Goal: Information Seeking & Learning: Learn about a topic

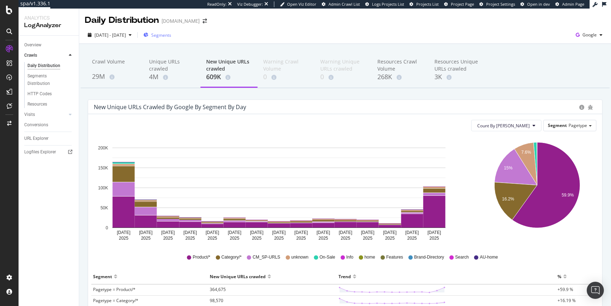
click at [171, 32] on span "Segments" at bounding box center [161, 35] width 20 height 6
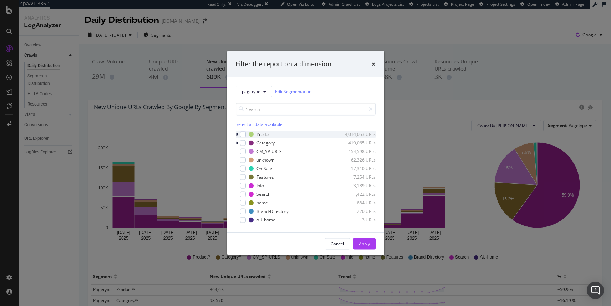
click at [237, 134] on icon "modal" at bounding box center [237, 134] width 2 height 4
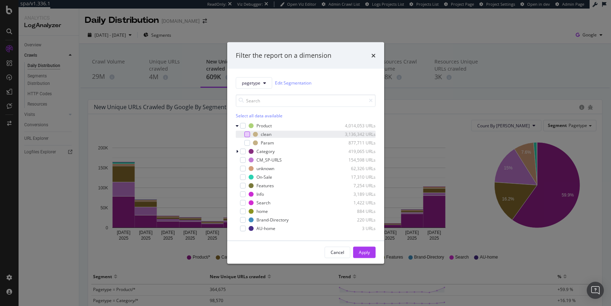
click at [247, 135] on div "modal" at bounding box center [247, 134] width 6 height 6
click at [366, 255] on div "Apply" at bounding box center [364, 252] width 11 height 6
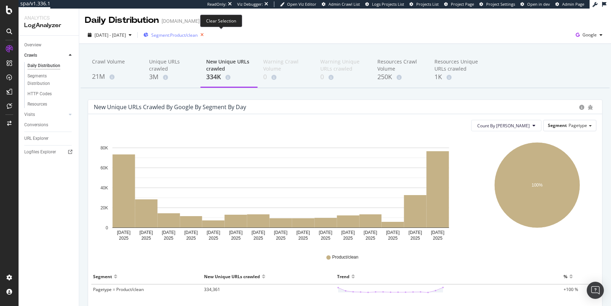
click at [207, 34] on icon "button" at bounding box center [202, 35] width 9 height 10
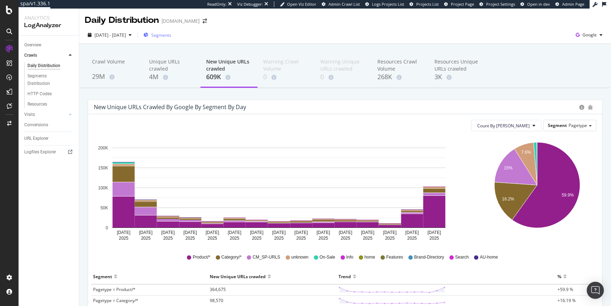
click at [170, 36] on span "Segments" at bounding box center [161, 35] width 20 height 6
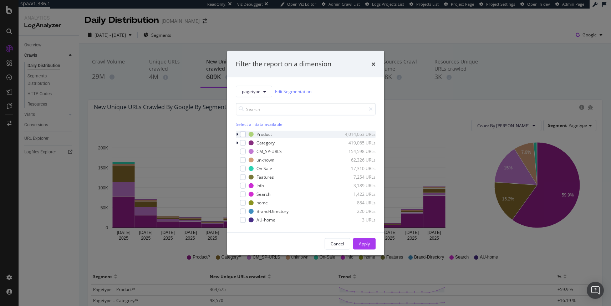
click at [237, 133] on icon "modal" at bounding box center [237, 134] width 2 height 4
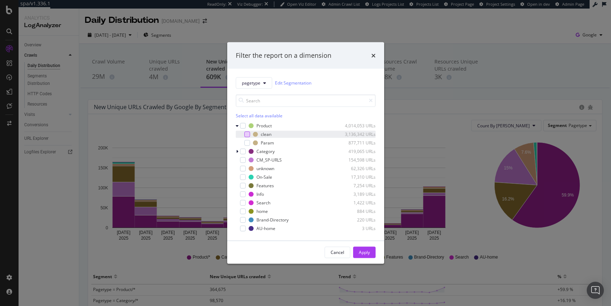
click at [245, 133] on div "modal" at bounding box center [247, 134] width 6 height 6
click at [362, 251] on div "Apply" at bounding box center [364, 252] width 11 height 6
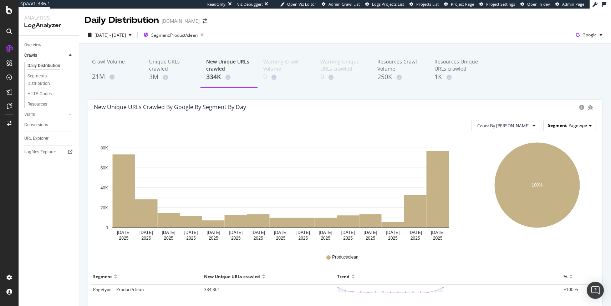
click at [556, 127] on span "Segment" at bounding box center [557, 125] width 19 height 6
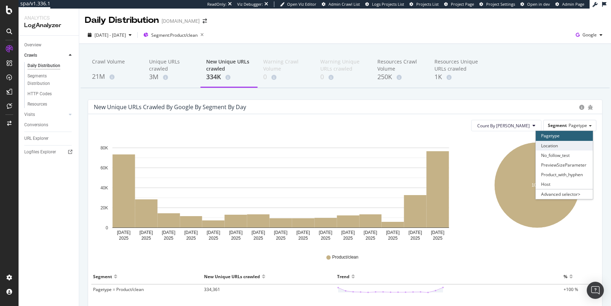
click at [555, 145] on div "Location" at bounding box center [564, 146] width 57 height 10
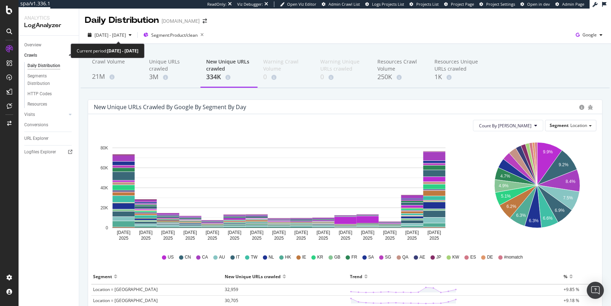
click at [132, 41] on div "2025 Aug. 1st - Aug. 15th Segment: Product/clean Google" at bounding box center [345, 36] width 532 height 14
click at [135, 39] on div "[DATE] - [DATE]" at bounding box center [110, 35] width 50 height 11
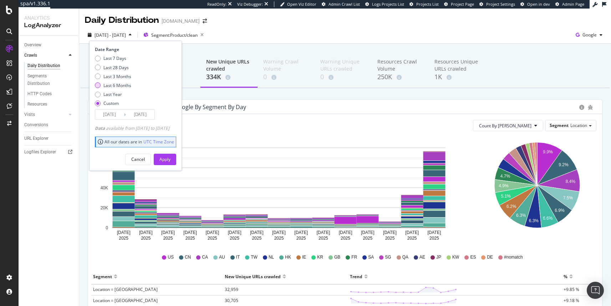
click at [118, 84] on div "Last 6 Months" at bounding box center [117, 85] width 28 height 6
type input "[DATE]"
click at [171, 159] on div "Apply" at bounding box center [165, 159] width 11 height 6
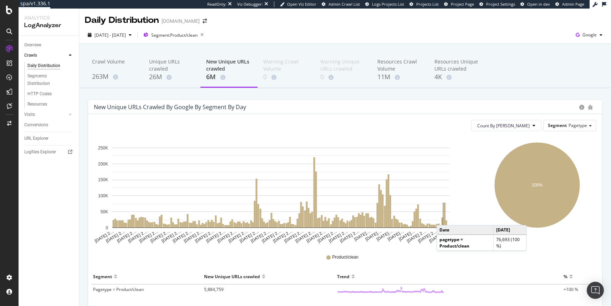
click at [444, 218] on rect "A chart." at bounding box center [445, 215] width 2 height 24
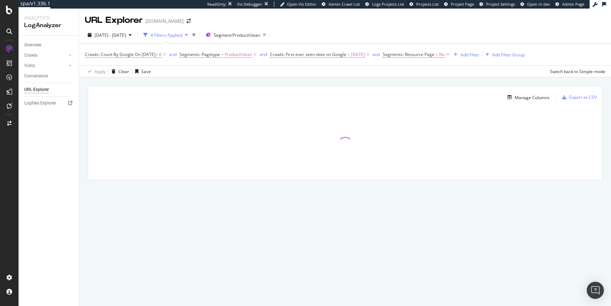
click at [485, 158] on div at bounding box center [345, 143] width 514 height 71
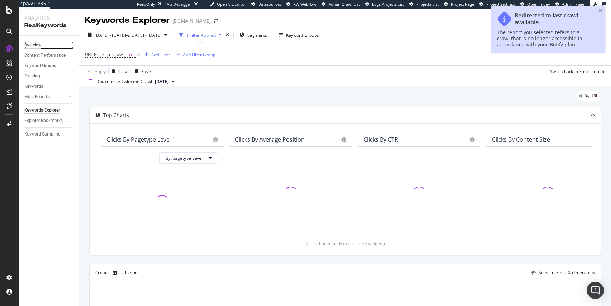
click at [34, 43] on div "Overview" at bounding box center [32, 44] width 17 height 7
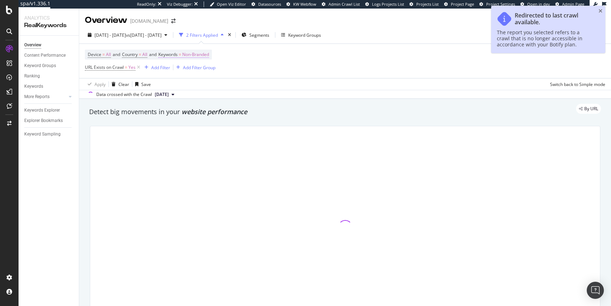
click at [191, 51] on span "Non-Branded" at bounding box center [195, 55] width 27 height 10
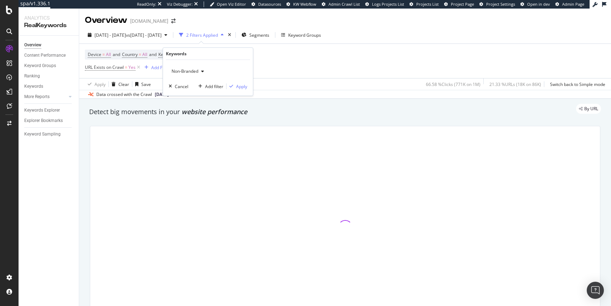
click at [188, 70] on span "Non-Branded" at bounding box center [184, 71] width 30 height 6
click at [186, 123] on div "All" at bounding box center [211, 127] width 84 height 10
click at [239, 85] on div "Apply" at bounding box center [241, 87] width 11 height 6
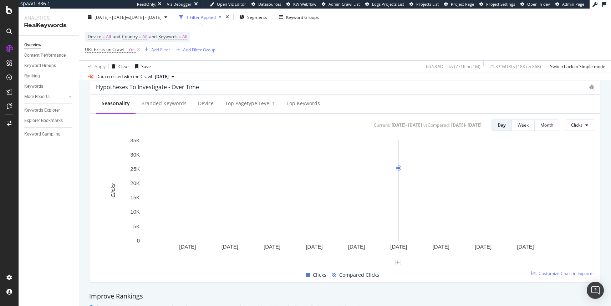
scroll to position [216, 0]
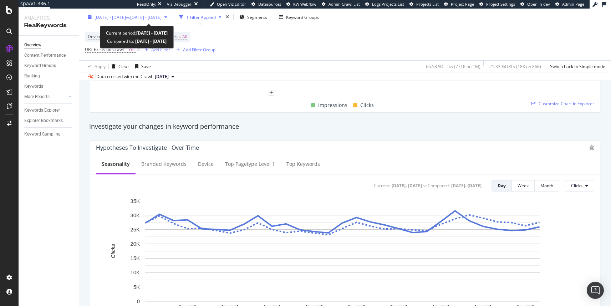
click at [162, 16] on span "vs 2024 Sep. 26th - Oct. 25th" at bounding box center [144, 17] width 36 height 6
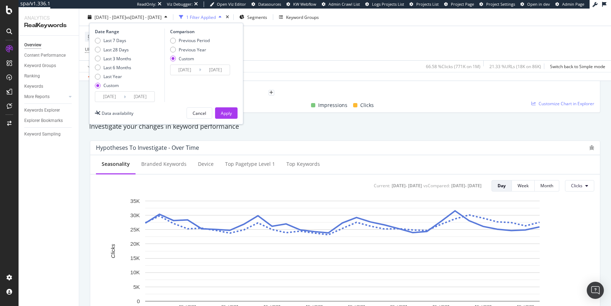
click at [333, 80] on div "Data crossed with the Crawl 2024 Oct. 7th" at bounding box center [345, 76] width 532 height 9
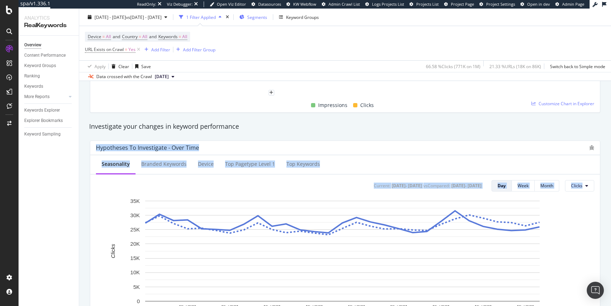
drag, startPoint x: 311, startPoint y: 240, endPoint x: 310, endPoint y: 21, distance: 218.8
click at [312, 48] on div "Overview www.selfridges.com 2024 Sep. 28th - Oct. 26th vs 2024 Sep. 26th - Oct.…" at bounding box center [345, 158] width 532 height 298
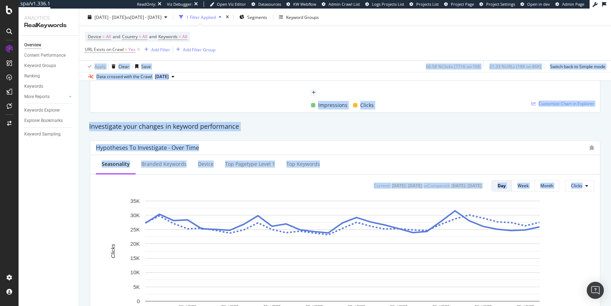
click at [328, 62] on div "Apply Clear Save 66.58 % Clicks ( 771K on 1M ) 21.33 % URLs ( 18K on 86K ) Swit…" at bounding box center [345, 66] width 532 height 12
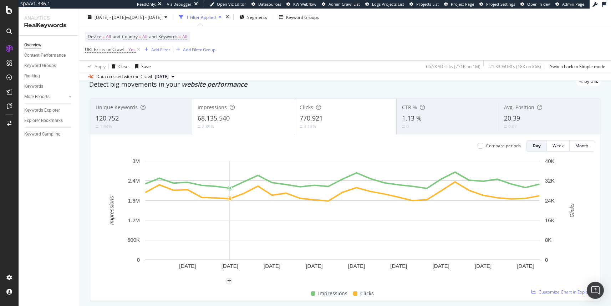
scroll to position [0, 0]
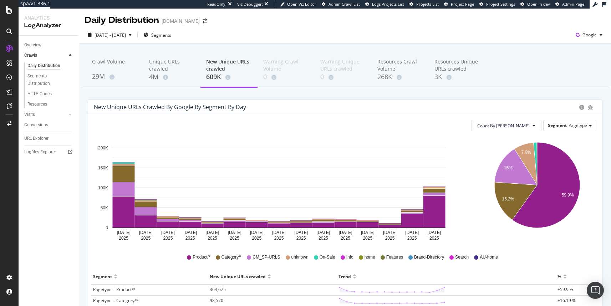
click at [378, 147] on icon "[DATE] [DATE] [DATE] [DATE] [DATE] [DATE] [DATE] [DATE] [DATE] [DATE] [DATE] [D…" at bounding box center [279, 190] width 370 height 107
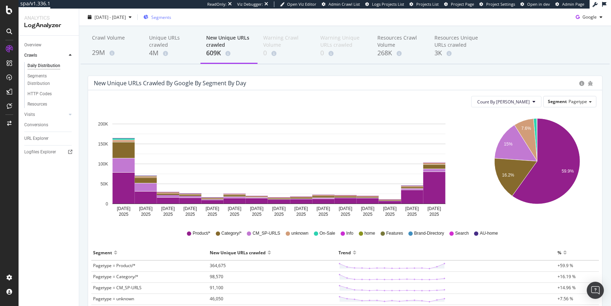
scroll to position [17, 0]
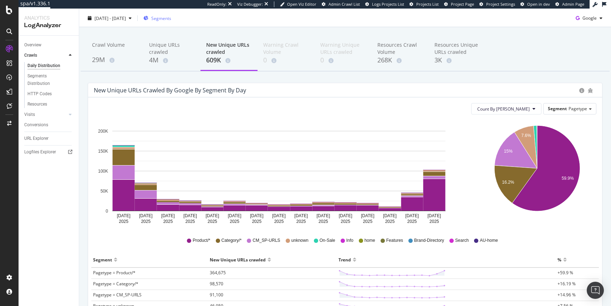
click at [171, 18] on span "Segments" at bounding box center [161, 18] width 20 height 6
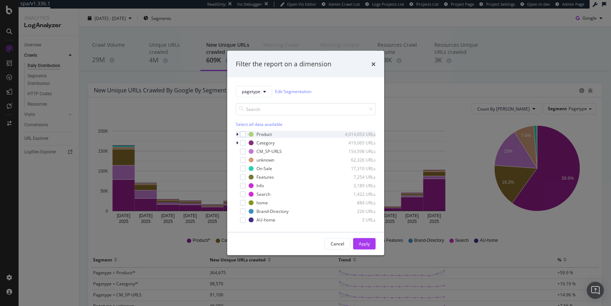
click at [237, 133] on icon "modal" at bounding box center [237, 134] width 2 height 4
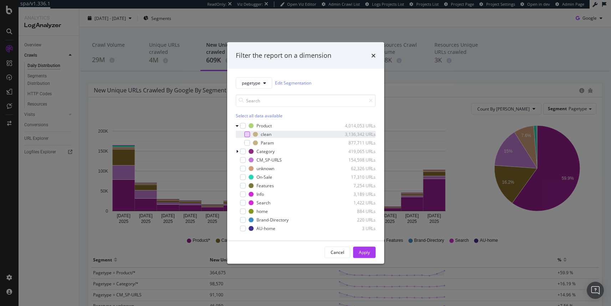
click at [248, 135] on div "modal" at bounding box center [247, 134] width 6 height 6
click at [370, 253] on button "Apply" at bounding box center [364, 252] width 22 height 11
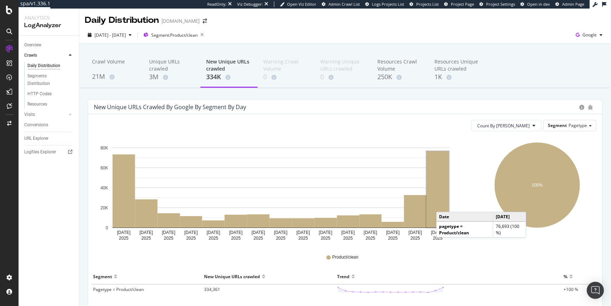
click at [444, 205] on rect "A chart." at bounding box center [438, 189] width 22 height 76
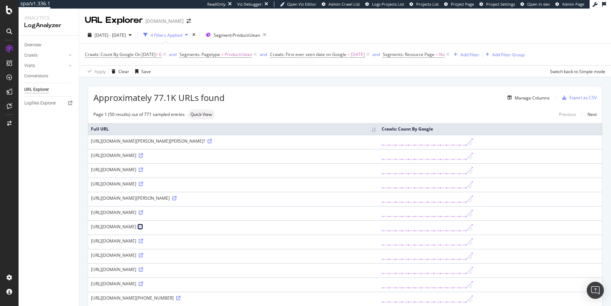
click at [143, 227] on icon at bounding box center [141, 227] width 4 height 4
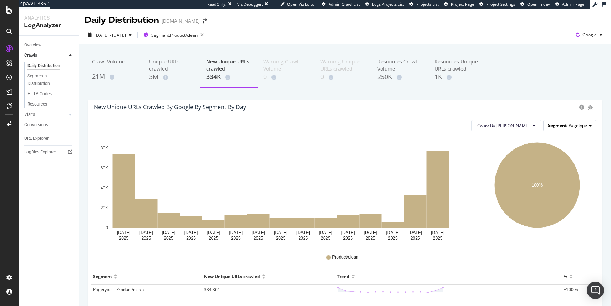
click at [563, 129] on div "Segment Pagetype" at bounding box center [570, 125] width 52 height 10
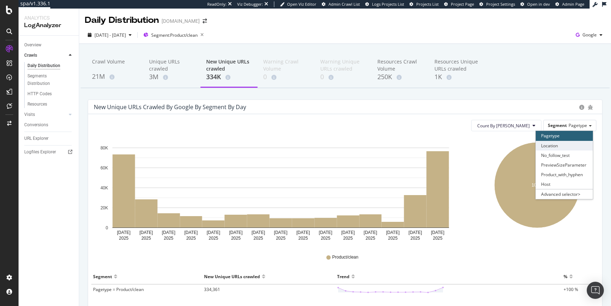
click at [559, 146] on div "Location" at bounding box center [564, 146] width 57 height 10
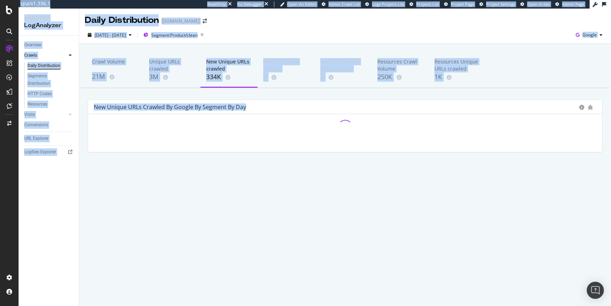
click at [559, 146] on div "Hold CMD (⌘) while clicking to filter the report." at bounding box center [345, 133] width 514 height 38
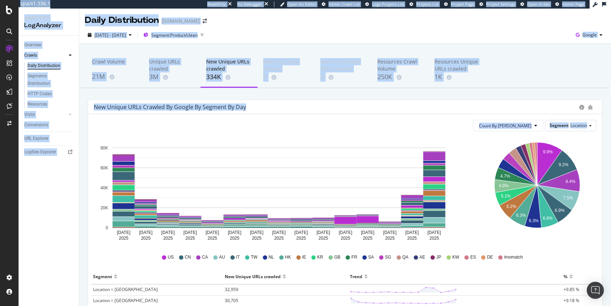
click at [486, 218] on icon "9.9% 9.2% 8.4% 7.5% 6.9% 6.6% 4.7% 4.9% 5.1% 6.2% 6.3% 6.3%" at bounding box center [537, 190] width 116 height 107
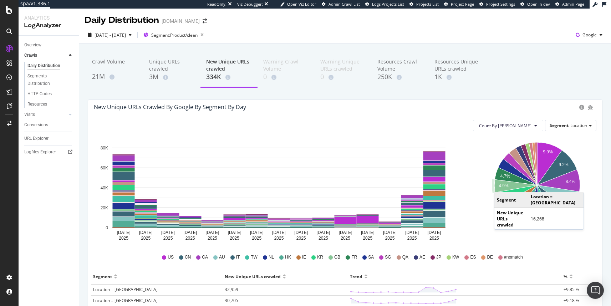
click at [499, 185] on text "4.9%" at bounding box center [504, 186] width 10 height 5
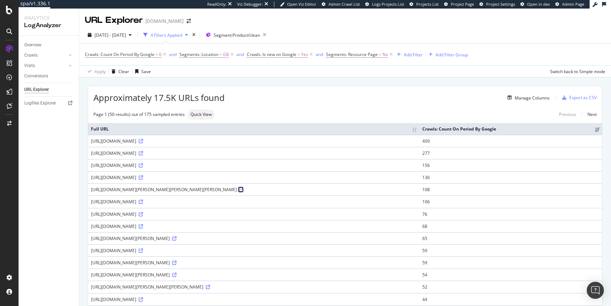
click at [244, 188] on icon at bounding box center [241, 190] width 4 height 4
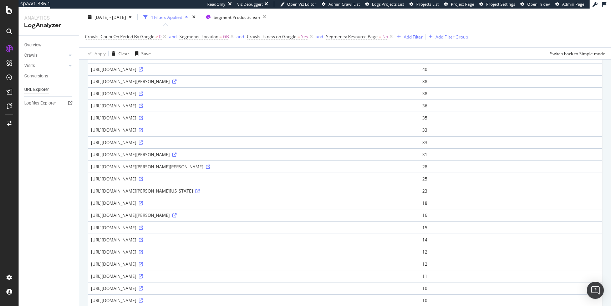
scroll to position [477, 0]
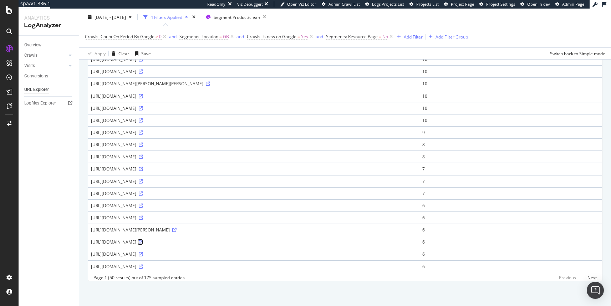
click at [143, 240] on icon at bounding box center [141, 242] width 4 height 4
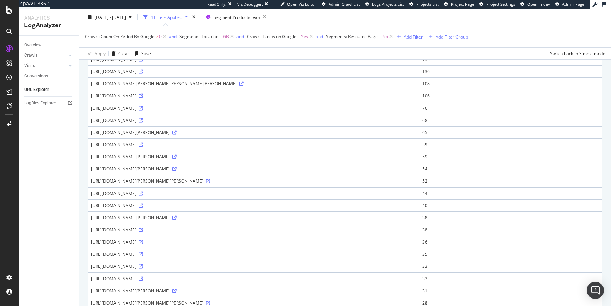
scroll to position [0, 0]
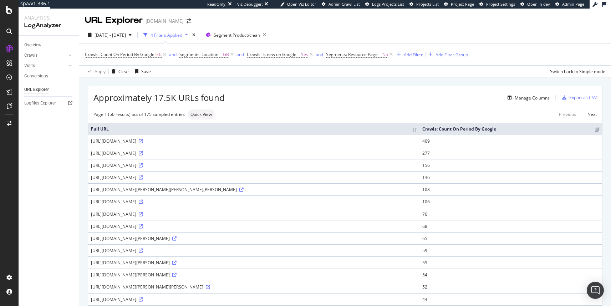
click at [414, 55] on div "Add Filter" at bounding box center [413, 55] width 19 height 6
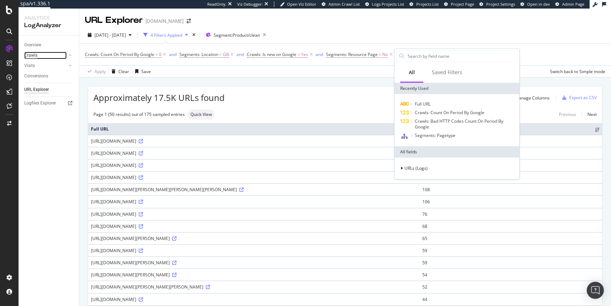
click at [35, 55] on div "Crawls" at bounding box center [30, 55] width 13 height 7
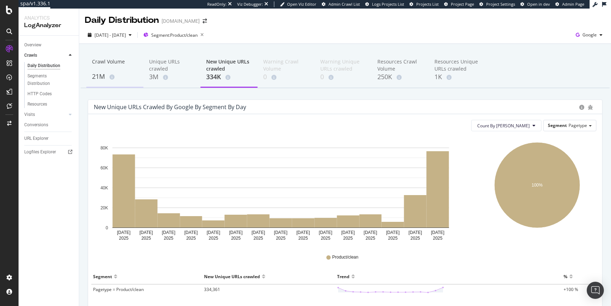
click at [98, 63] on div "Crawl Volume" at bounding box center [115, 65] width 46 height 14
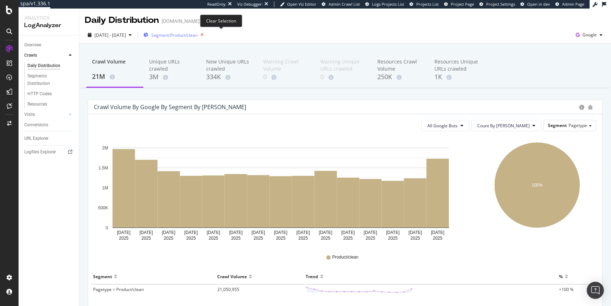
click at [207, 34] on icon "button" at bounding box center [202, 35] width 9 height 10
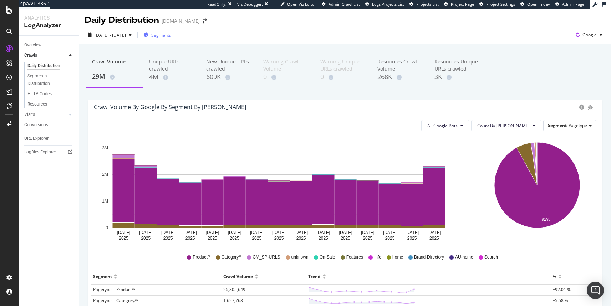
click at [171, 33] on span "Segments" at bounding box center [161, 35] width 20 height 6
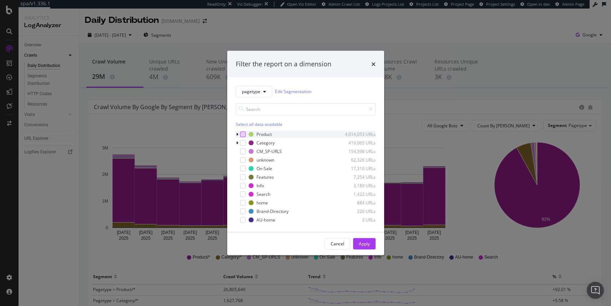
click at [244, 135] on div "modal" at bounding box center [243, 134] width 6 height 6
click at [237, 134] on icon "modal" at bounding box center [237, 134] width 2 height 4
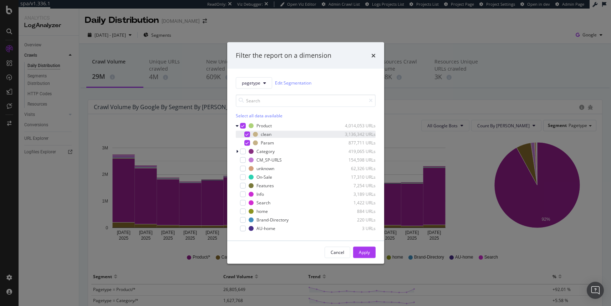
click at [249, 135] on div "modal" at bounding box center [247, 134] width 6 height 6
click at [363, 252] on div "Apply" at bounding box center [364, 252] width 11 height 6
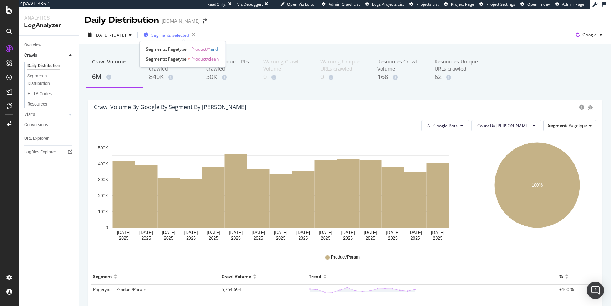
click at [183, 37] on span "Segments selected" at bounding box center [170, 35] width 38 height 6
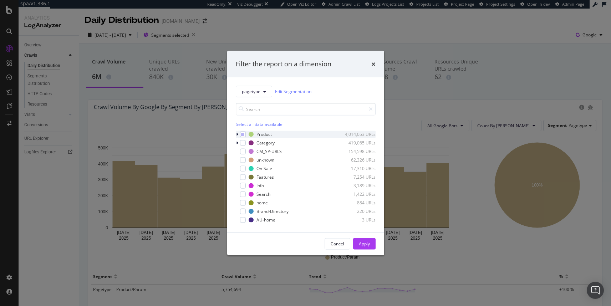
click at [236, 135] on icon "modal" at bounding box center [237, 134] width 2 height 4
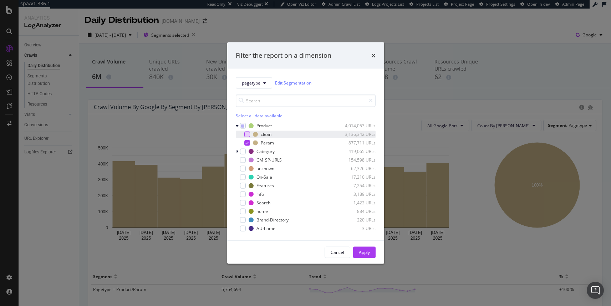
click at [245, 134] on div "modal" at bounding box center [247, 134] width 6 height 6
click at [247, 142] on icon "modal" at bounding box center [247, 143] width 3 height 4
click at [366, 255] on div "Apply" at bounding box center [364, 252] width 11 height 6
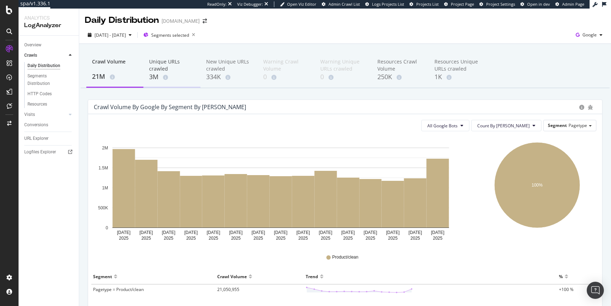
click at [165, 67] on div "Unique URLs crawled" at bounding box center [172, 65] width 46 height 14
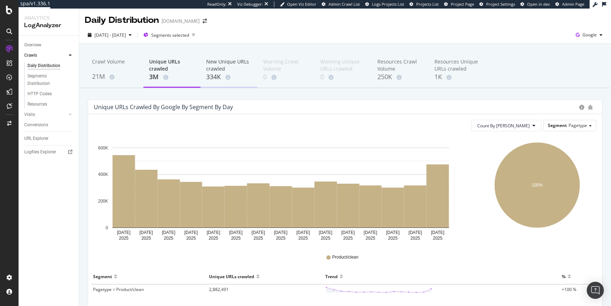
click at [216, 70] on div "New Unique URLs crawled" at bounding box center [229, 65] width 46 height 14
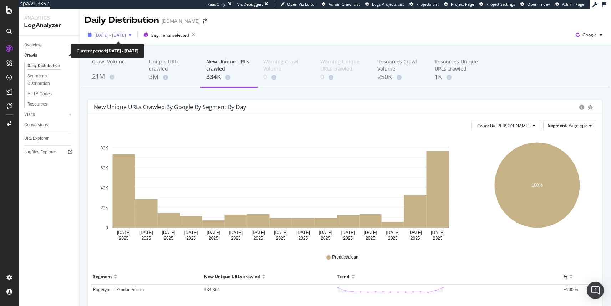
click at [126, 32] on span "[DATE] - [DATE]" at bounding box center [110, 35] width 31 height 6
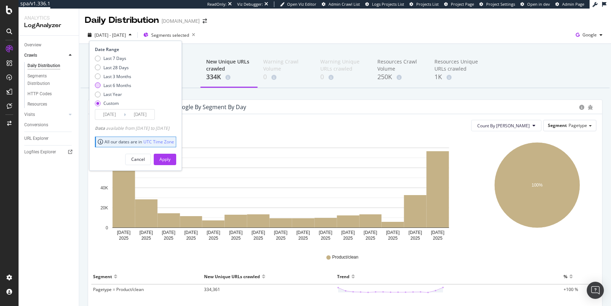
click at [122, 84] on div "Last 6 Months" at bounding box center [117, 85] width 28 height 6
type input "[DATE]"
click at [171, 156] on div "Apply" at bounding box center [165, 159] width 11 height 6
